Goal: Check status

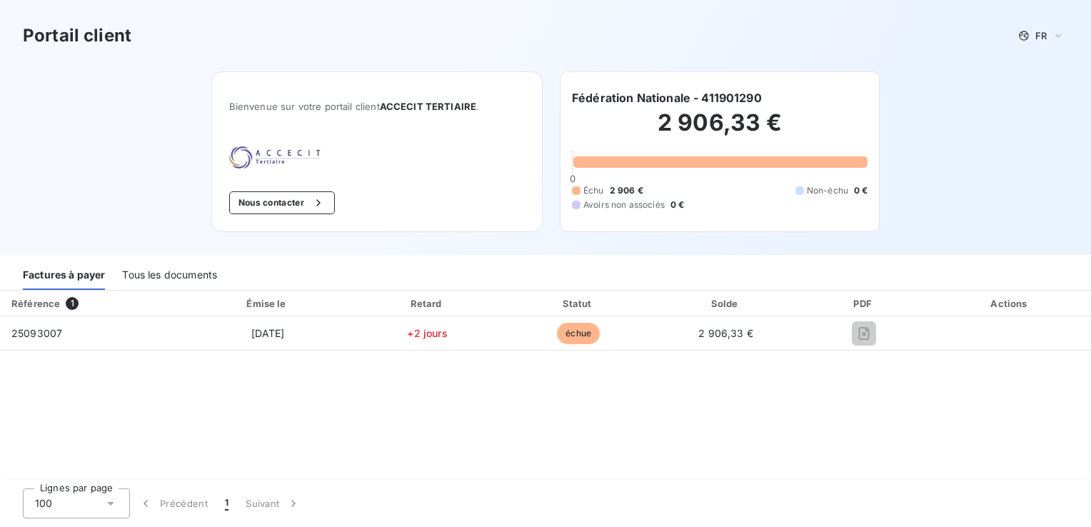
click at [151, 275] on div "Tous les documents" at bounding box center [169, 275] width 95 height 30
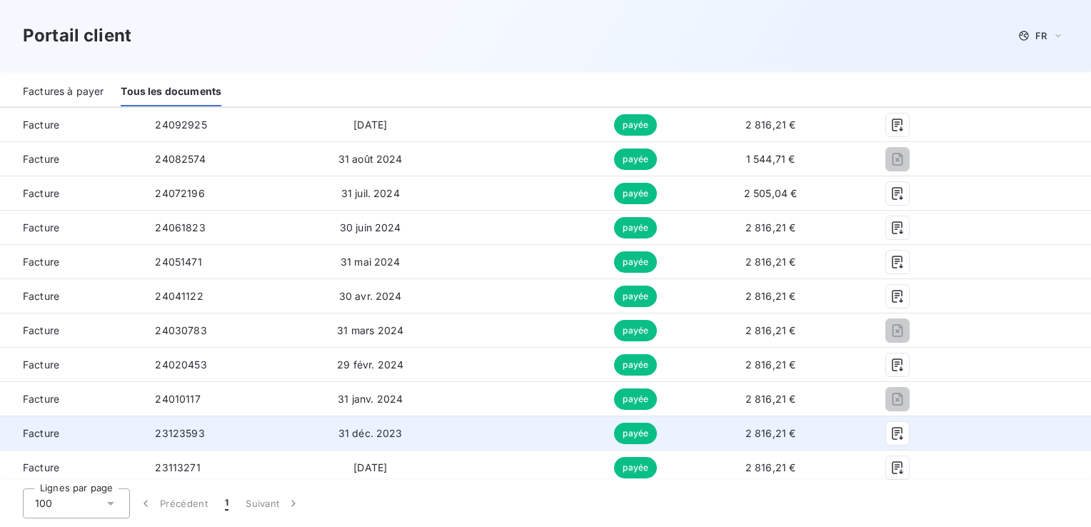
scroll to position [643, 0]
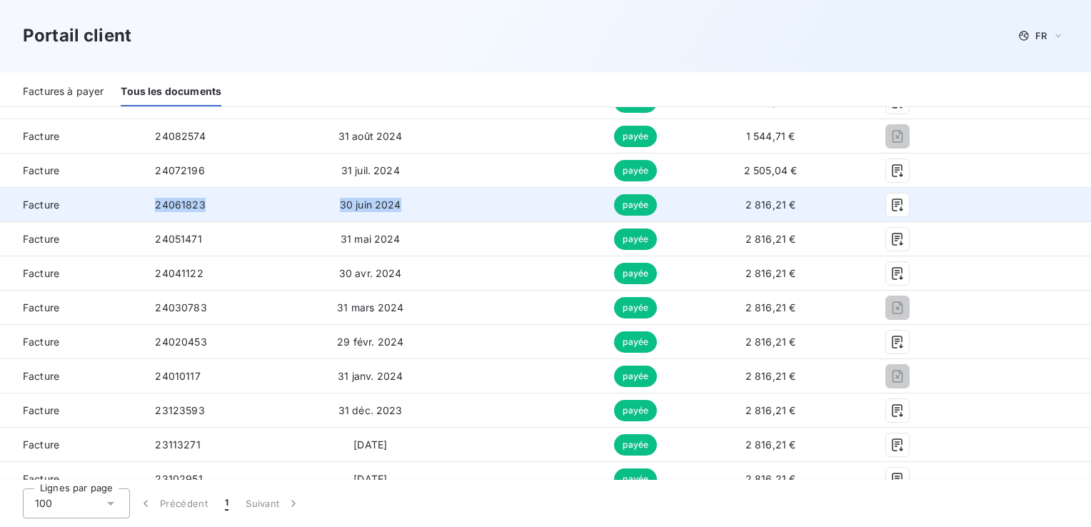
drag, startPoint x: 428, startPoint y: 196, endPoint x: 123, endPoint y: 199, distance: 305.6
click at [123, 199] on tr "Facture 24061823 30 juin 2024 payée 2 816,21 €" at bounding box center [545, 205] width 1091 height 34
click at [463, 188] on td at bounding box center [506, 205] width 131 height 34
drag, startPoint x: 397, startPoint y: 201, endPoint x: 328, endPoint y: 195, distance: 69.5
click at [328, 195] on td "30 juin 2024" at bounding box center [370, 205] width 142 height 34
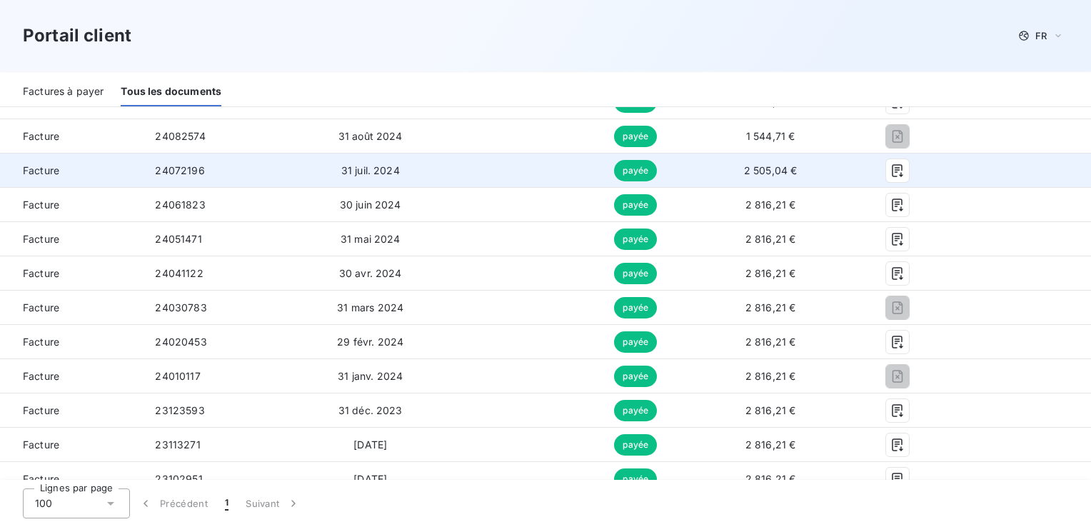
drag, startPoint x: 328, startPoint y: 195, endPoint x: 316, endPoint y: 184, distance: 15.7
click at [316, 184] on td "31 juil. 2024" at bounding box center [370, 170] width 142 height 34
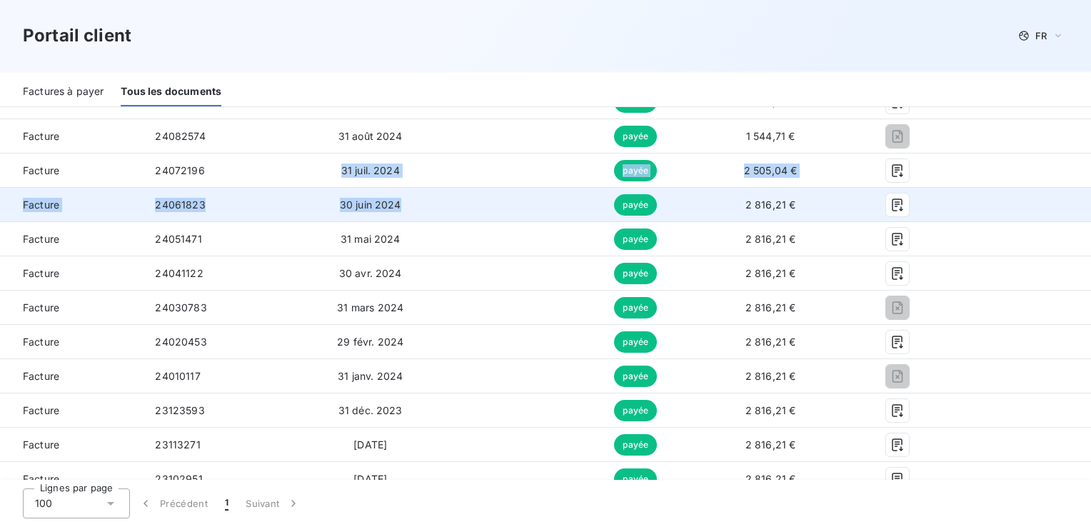
drag, startPoint x: 326, startPoint y: 168, endPoint x: 401, endPoint y: 216, distance: 87.9
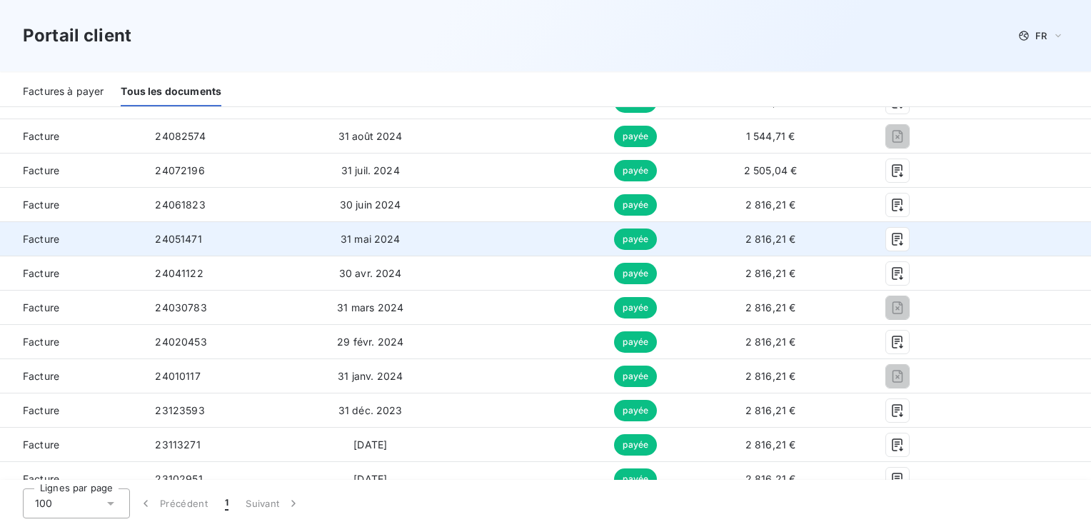
click at [434, 234] on td "31 mai 2024" at bounding box center [370, 239] width 142 height 34
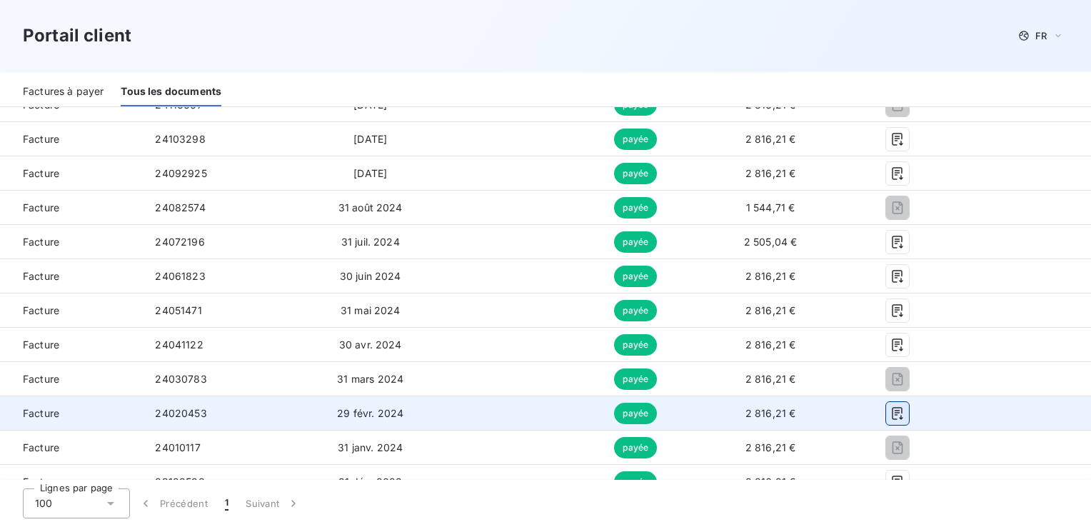
click at [886, 415] on button "button" at bounding box center [897, 413] width 23 height 23
